Goal: Task Accomplishment & Management: Complete application form

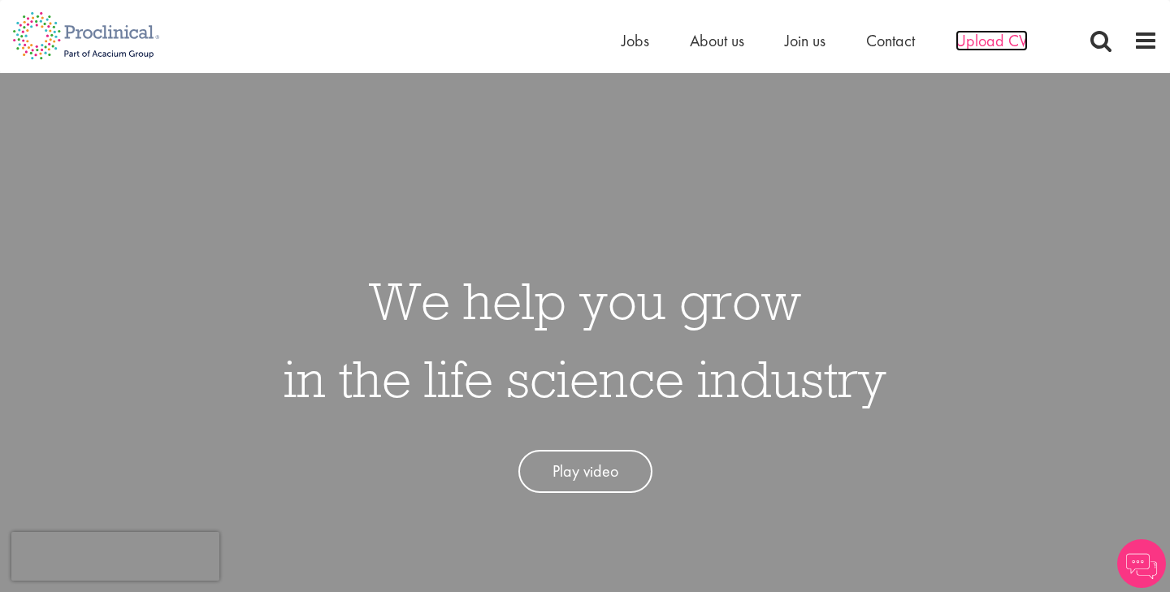
click at [998, 50] on span "Upload CV" at bounding box center [992, 40] width 72 height 21
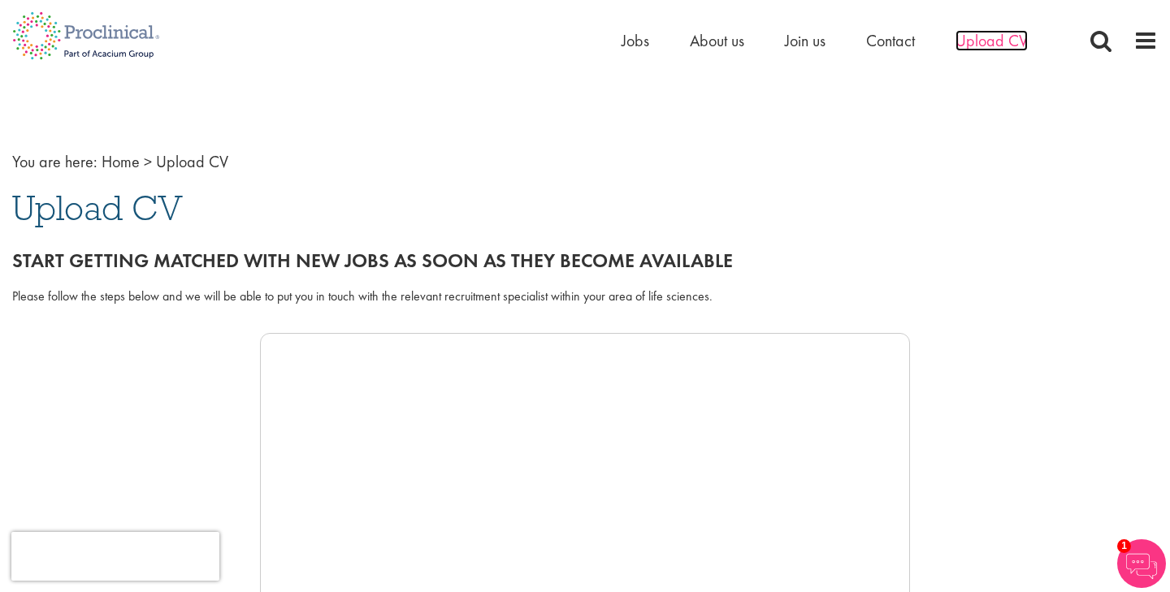
click at [1001, 38] on span "Upload CV" at bounding box center [992, 40] width 72 height 21
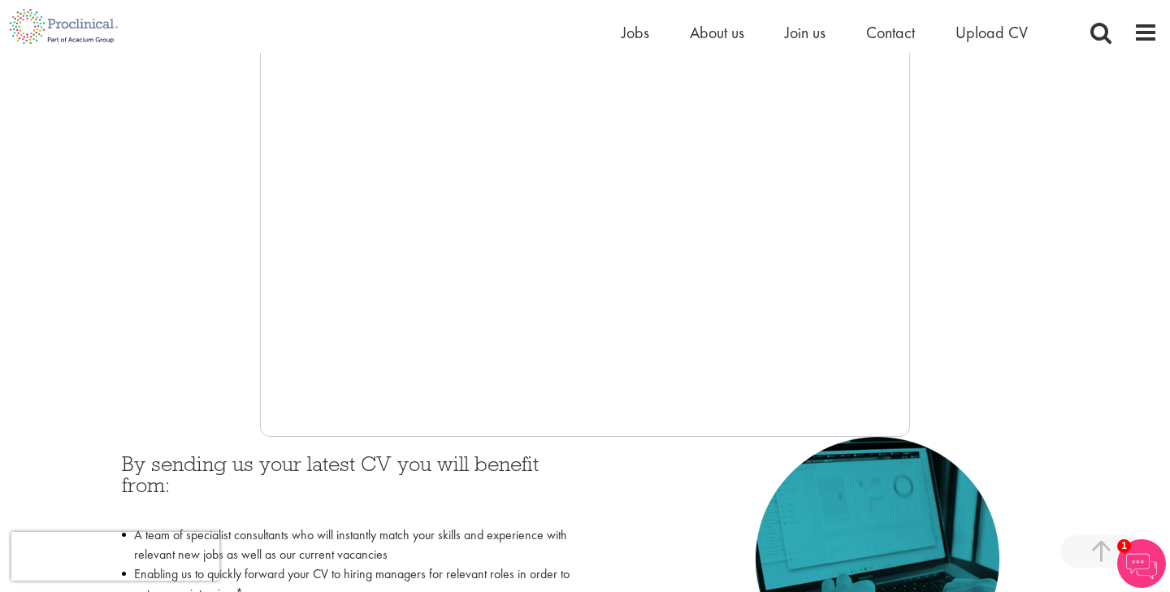
scroll to position [405, 0]
